Goal: Transaction & Acquisition: Book appointment/travel/reservation

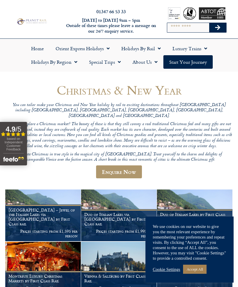
click at [56, 171] on header "Christmas & New Year You can tailor make your Christmas and New Year holiday by…" at bounding box center [119, 133] width 228 height 101
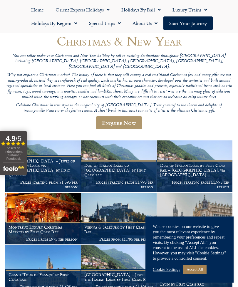
scroll to position [50, 0]
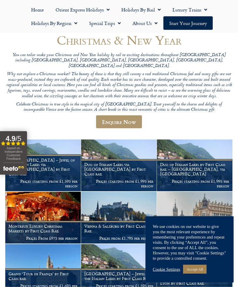
click at [199, 274] on link "Accept All" at bounding box center [195, 269] width 24 height 9
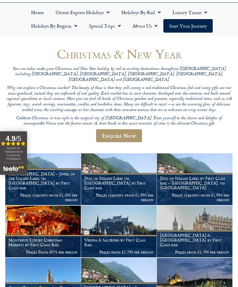
scroll to position [34, 0]
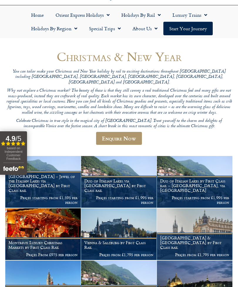
click at [196, 30] on link "Start your Journey" at bounding box center [187, 29] width 49 height 14
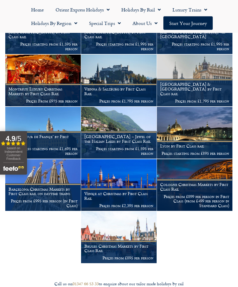
scroll to position [189, 0]
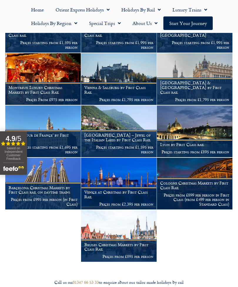
click at [152, 280] on div "Call us on 01347 66 53 33 to enquire about our tailor made holidays by rail" at bounding box center [119, 283] width 232 height 6
click at [127, 187] on figcaption "Venice at Christmas by First Class Rail Prices from £2,395 per person" at bounding box center [119, 198] width 76 height 23
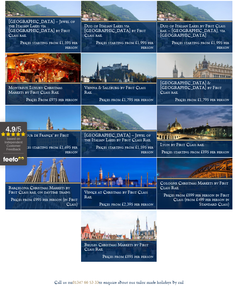
scroll to position [208, 0]
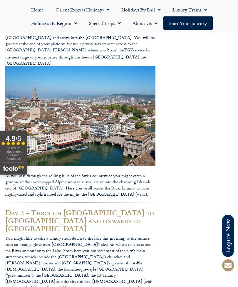
scroll to position [253, 0]
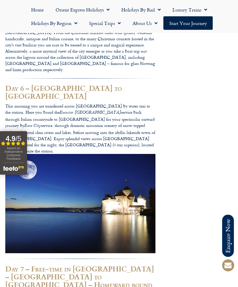
scroll to position [773, 0]
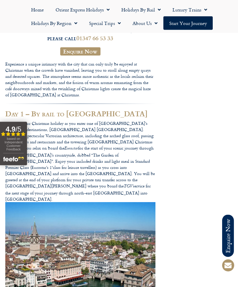
scroll to position [0, 0]
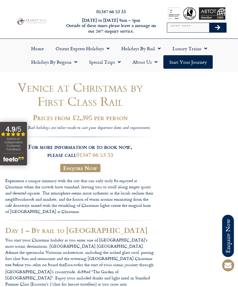
click at [154, 44] on link "Holidays by Rail" at bounding box center [141, 49] width 51 height 14
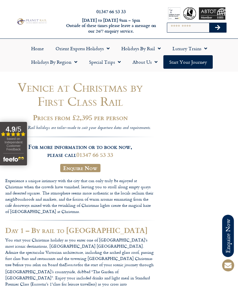
click at [106, 61] on link "Special Trips" at bounding box center [105, 62] width 44 height 14
click at [149, 60] on link "About Us" at bounding box center [145, 62] width 37 height 14
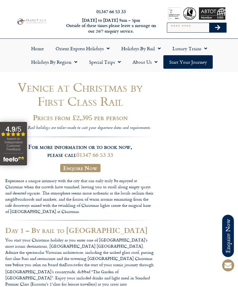
click at [198, 48] on link "Luxury Trains" at bounding box center [190, 49] width 46 height 14
